Goal: Book appointment/travel/reservation

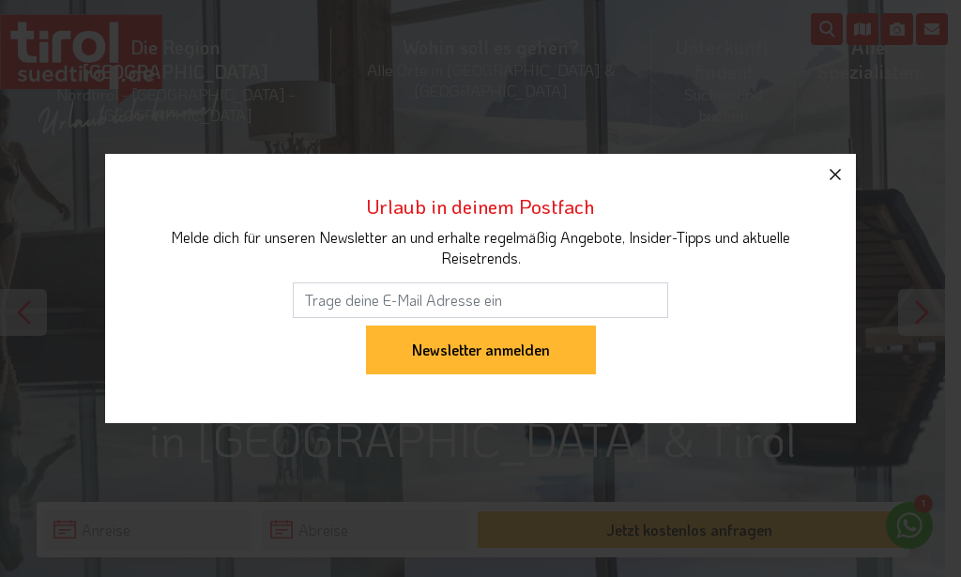
click at [835, 175] on icon "button" at bounding box center [835, 174] width 11 height 11
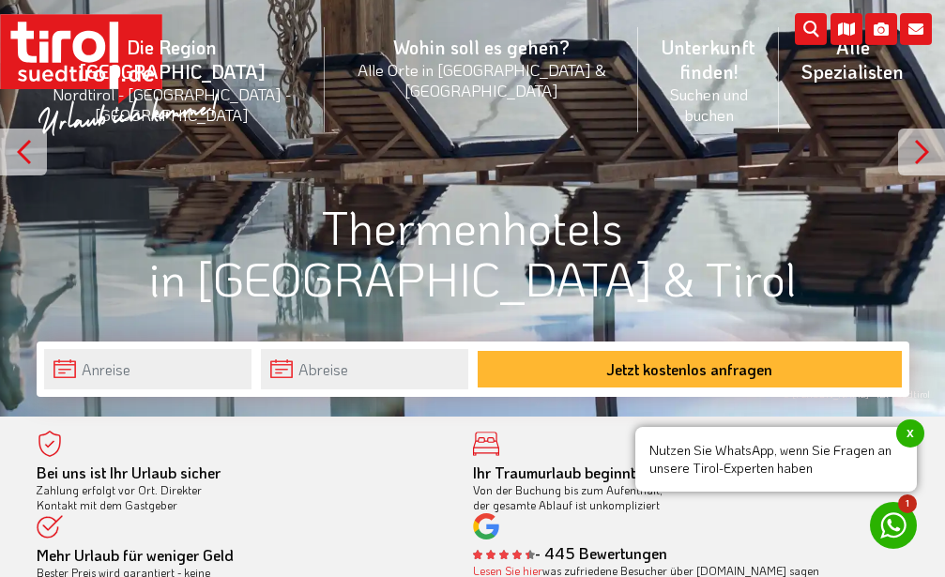
scroll to position [192, 0]
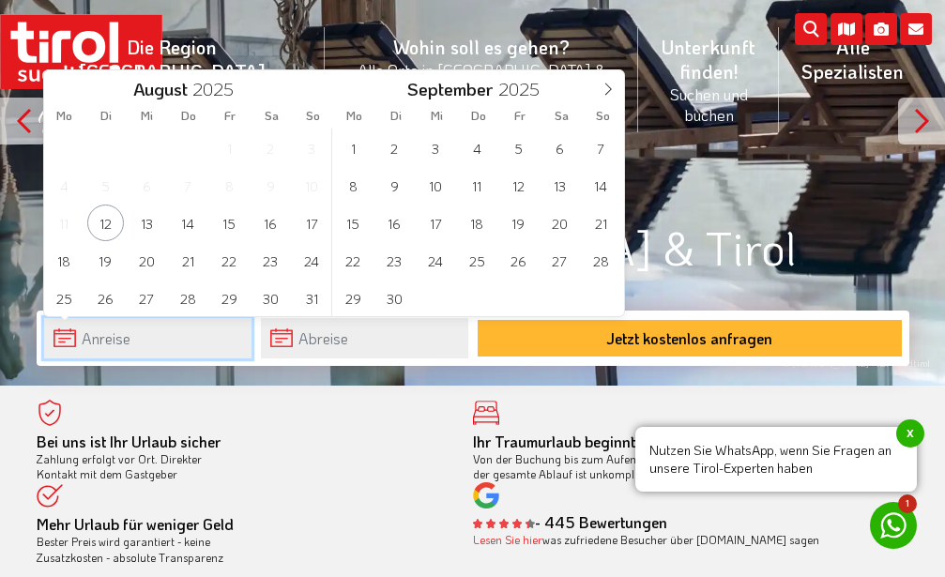
click at [65, 339] on input "text" at bounding box center [147, 338] width 207 height 40
click at [611, 91] on icon at bounding box center [608, 89] width 13 height 13
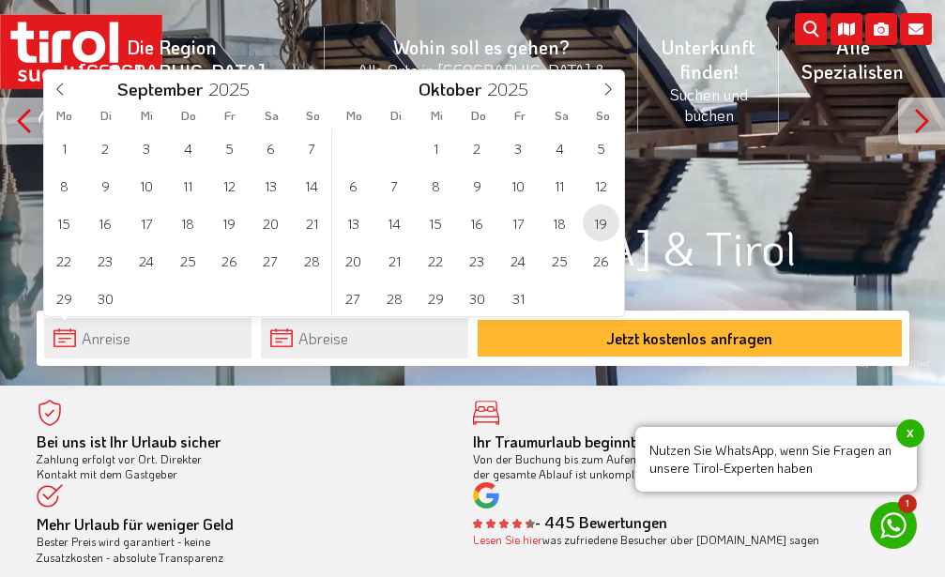
click at [602, 222] on span "19" at bounding box center [601, 223] width 37 height 37
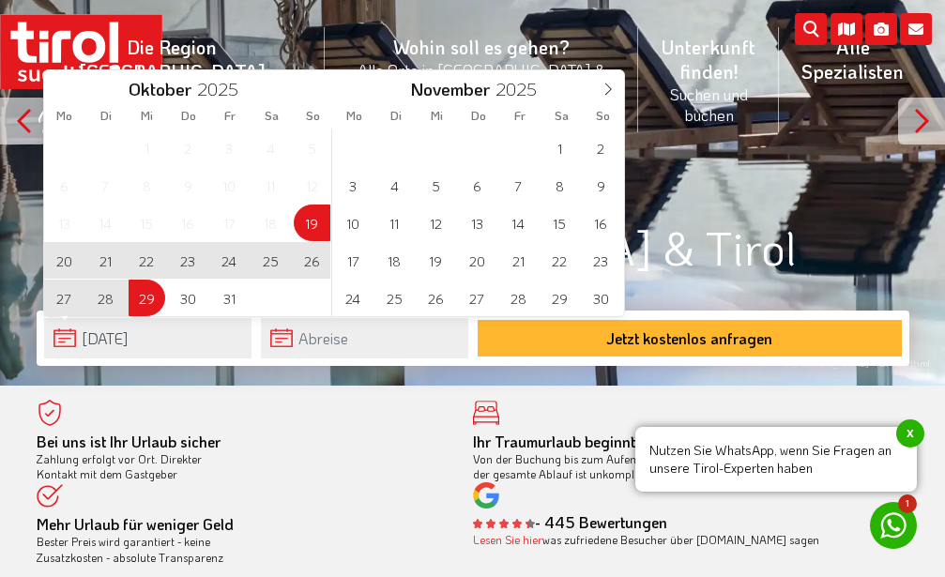
click at [146, 300] on span "29" at bounding box center [147, 298] width 37 height 37
type input "[DATE]"
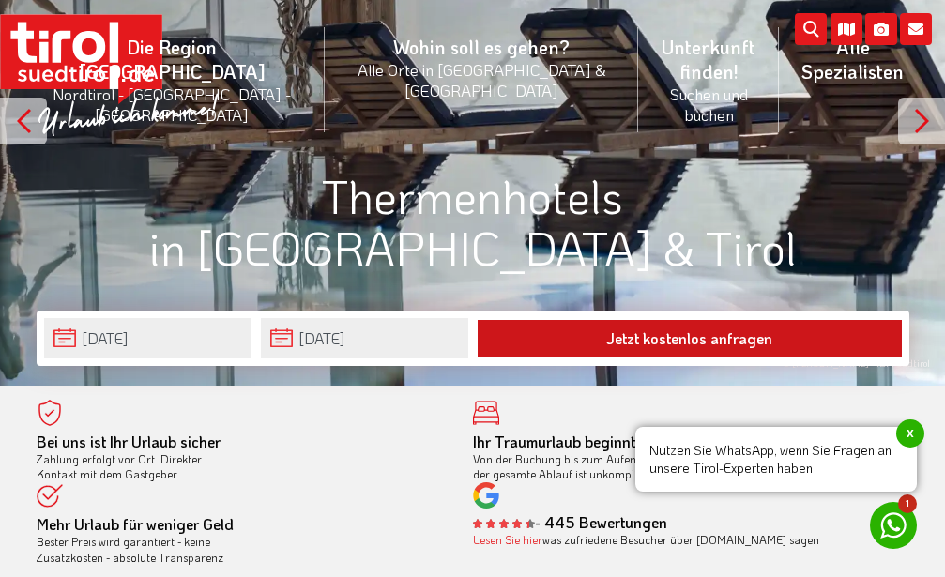
click at [585, 338] on button "Jetzt kostenlos anfragen" at bounding box center [690, 338] width 424 height 37
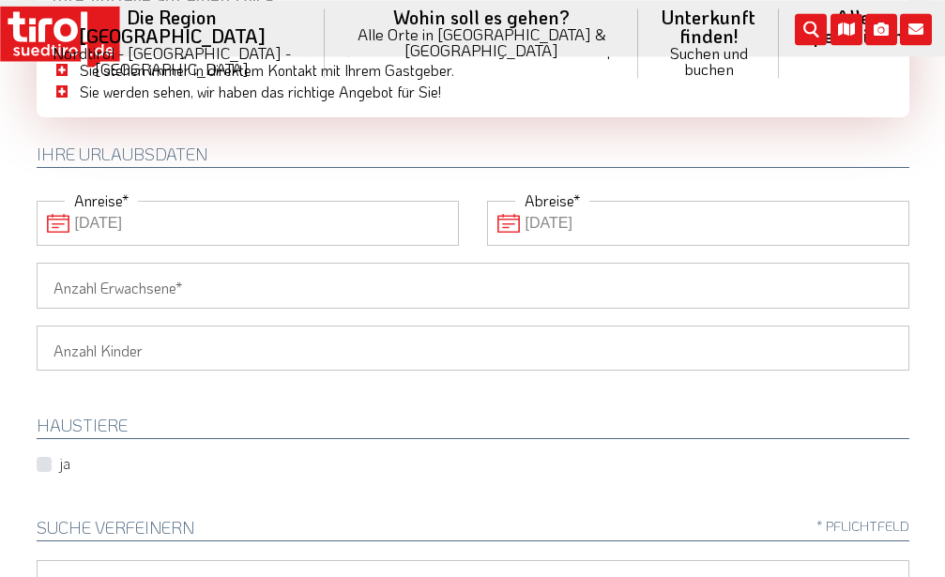
scroll to position [192, 0]
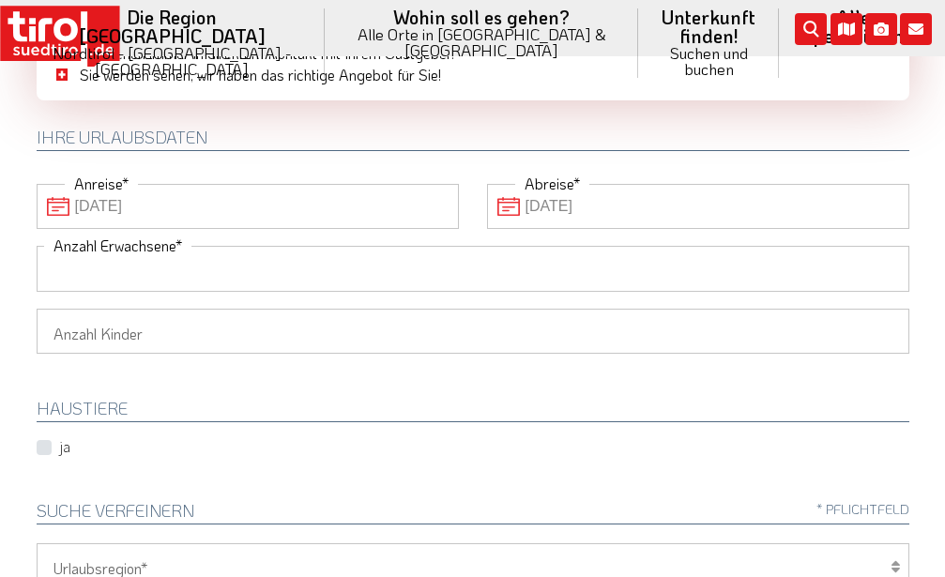
click at [92, 272] on input "Anzahl Erwachsene" at bounding box center [473, 268] width 873 height 45
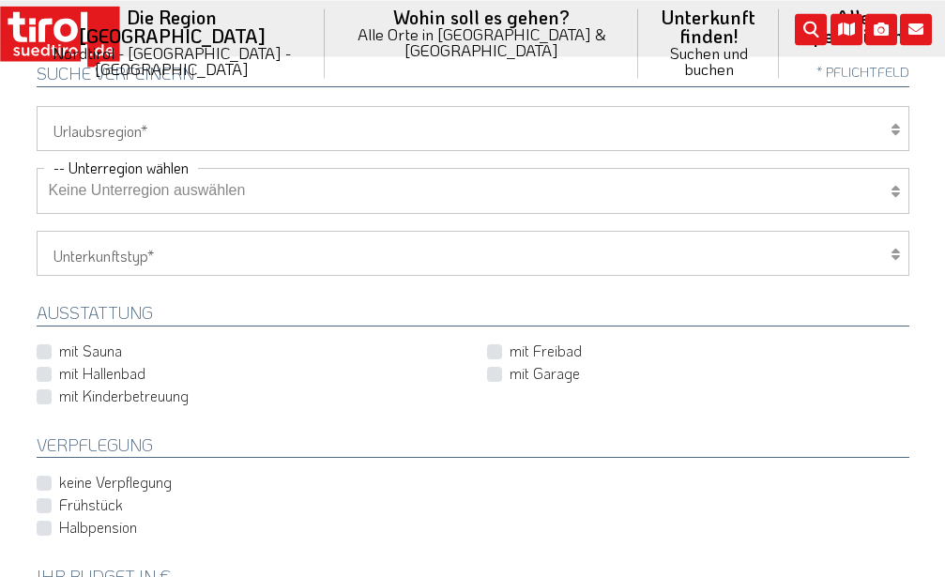
scroll to position [670, 0]
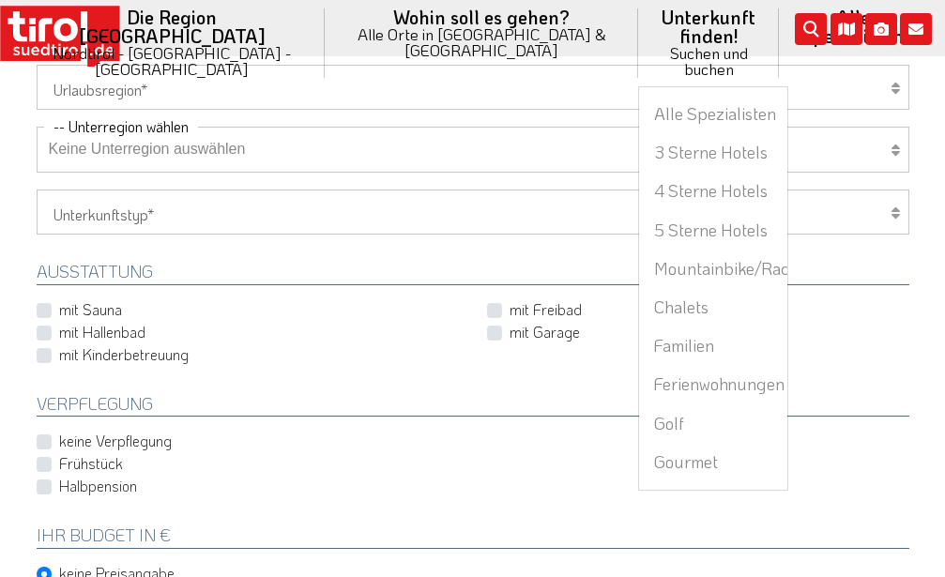
type input "2"
